Goal: Find specific page/section: Find specific page/section

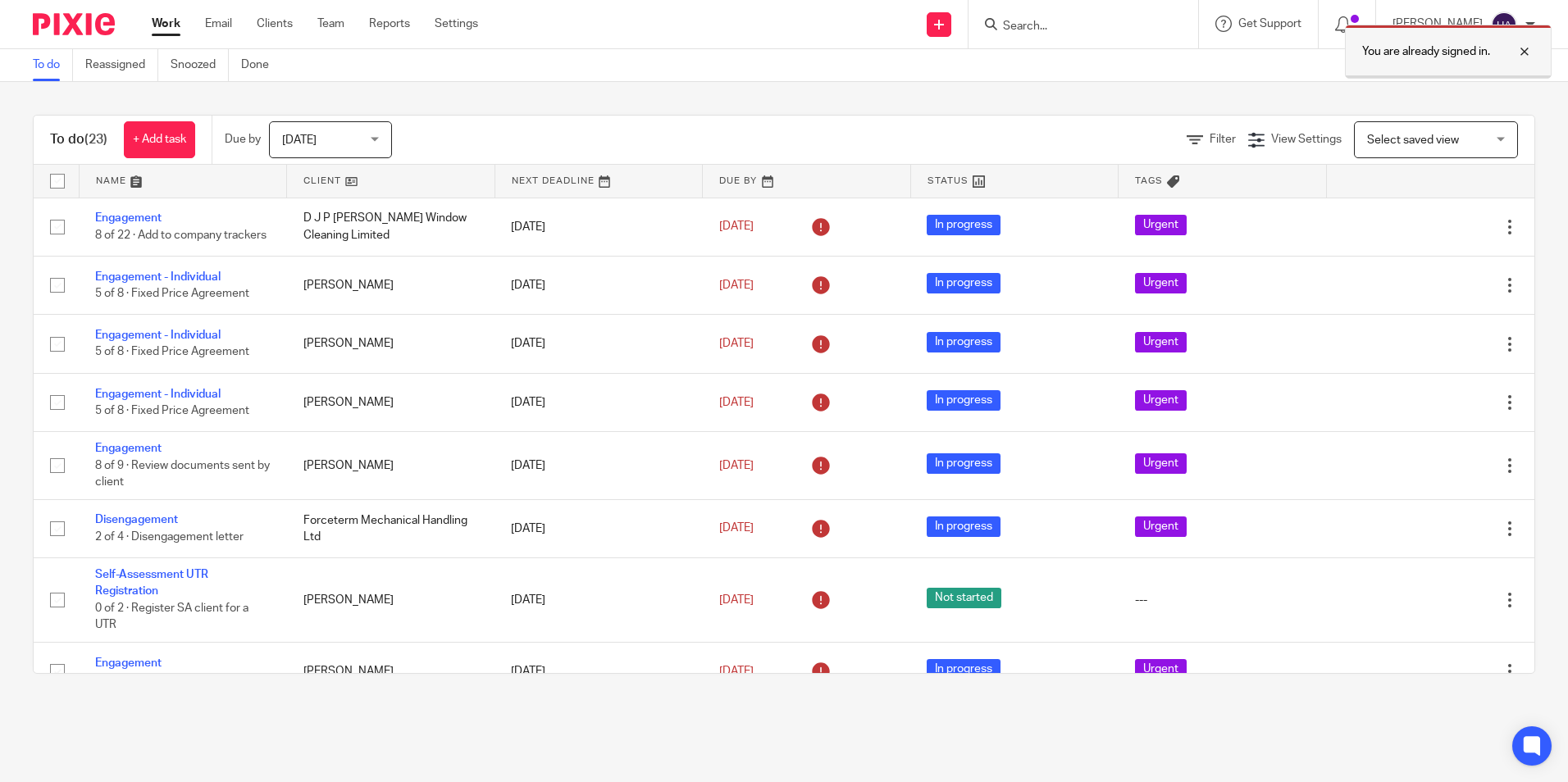
click at [1527, 51] on div at bounding box center [1512, 52] width 44 height 20
click at [1019, 23] on input "Search" at bounding box center [1075, 28] width 147 height 15
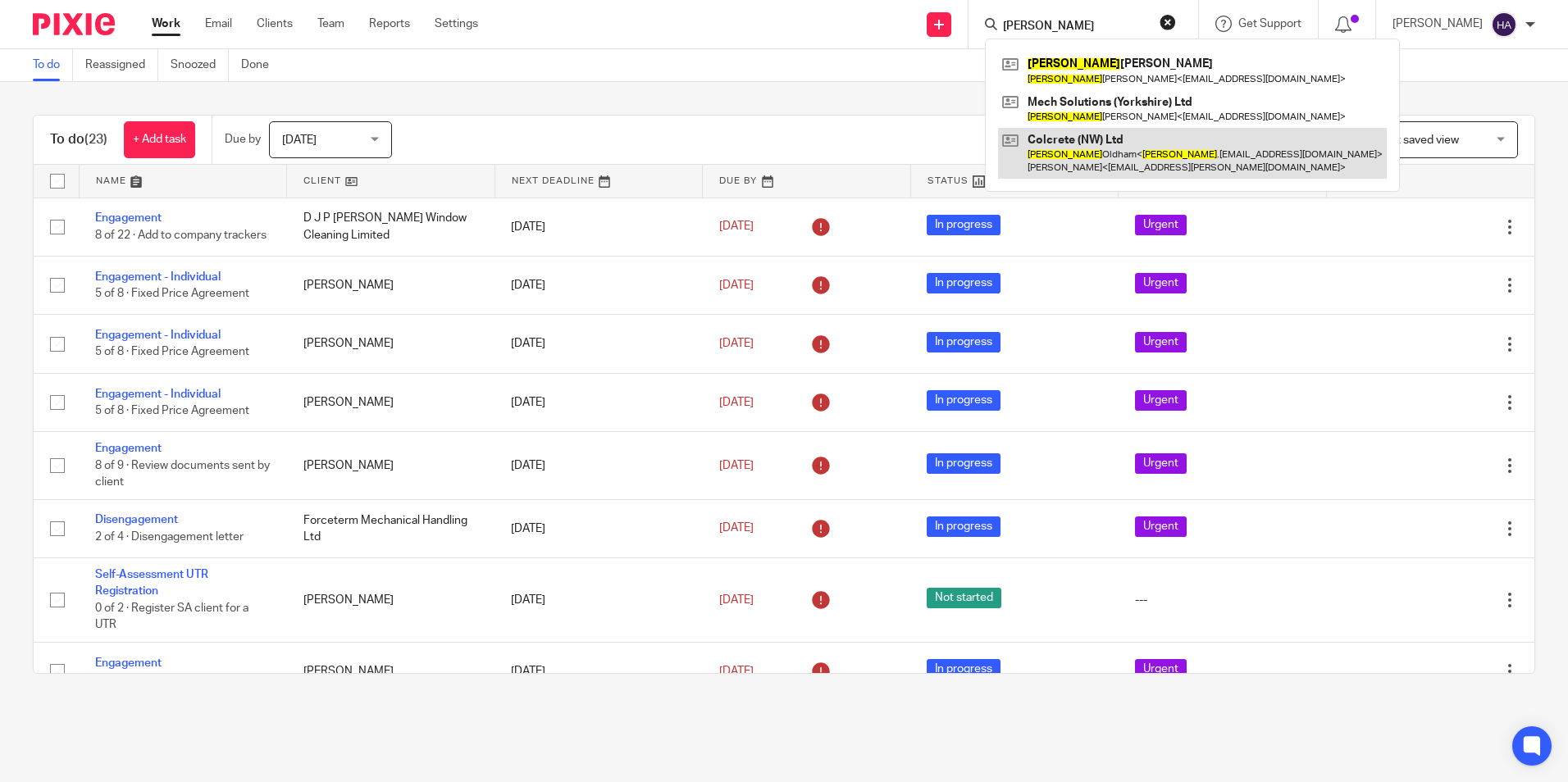
type input "colin"
click at [1165, 144] on link at bounding box center [1193, 153] width 389 height 51
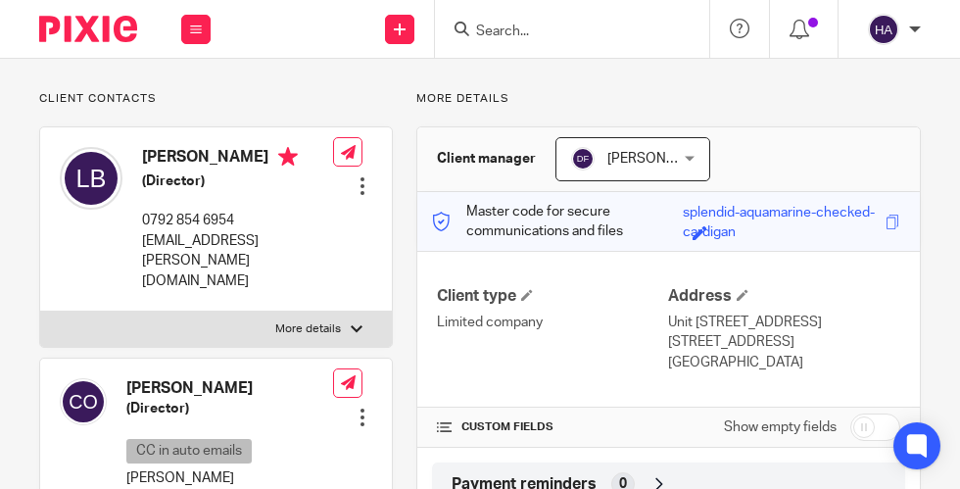
scroll to position [214, 0]
